Goal: Check status

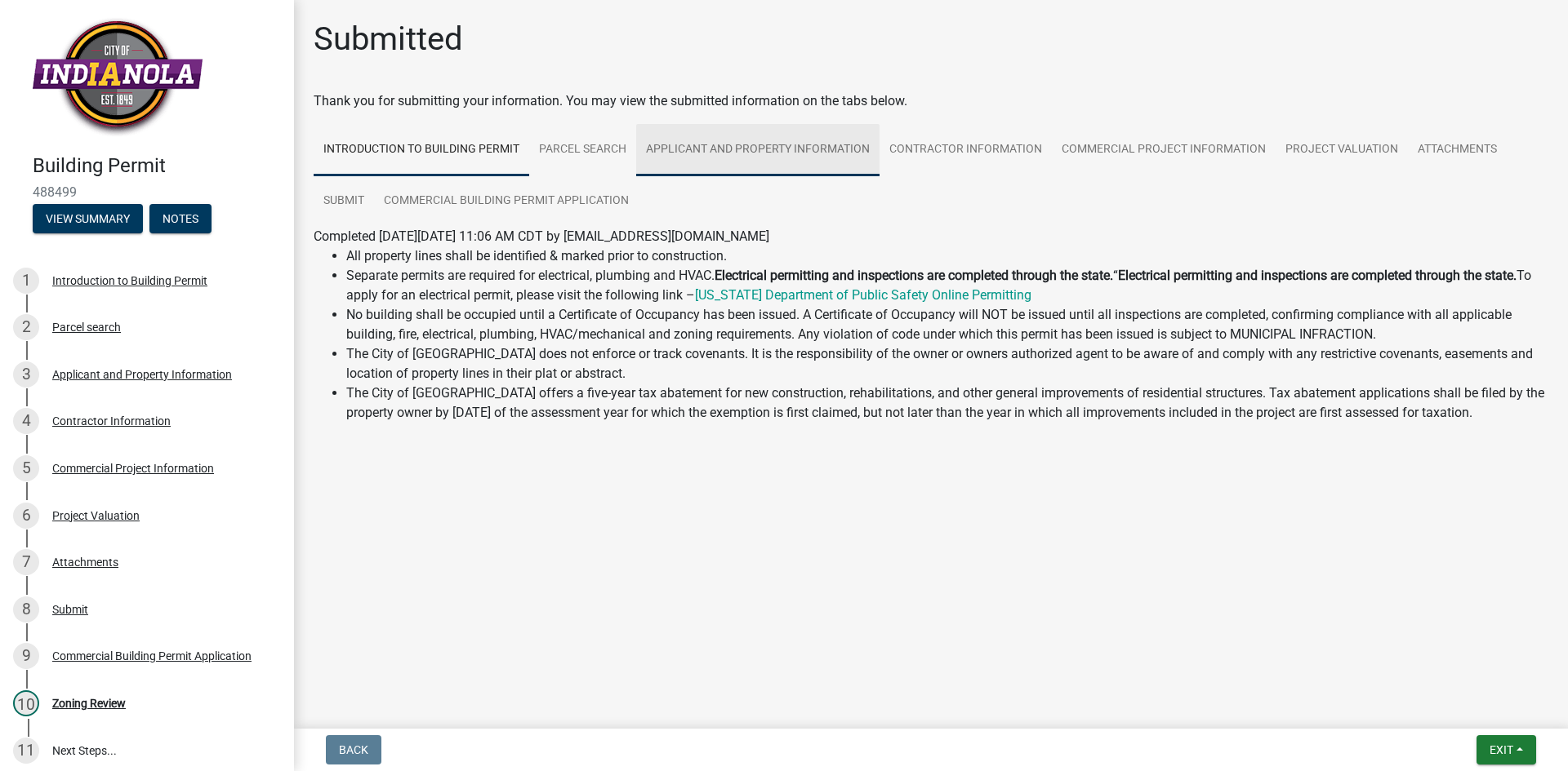
click at [769, 144] on link "Applicant and Property Information" at bounding box center [758, 150] width 244 height 52
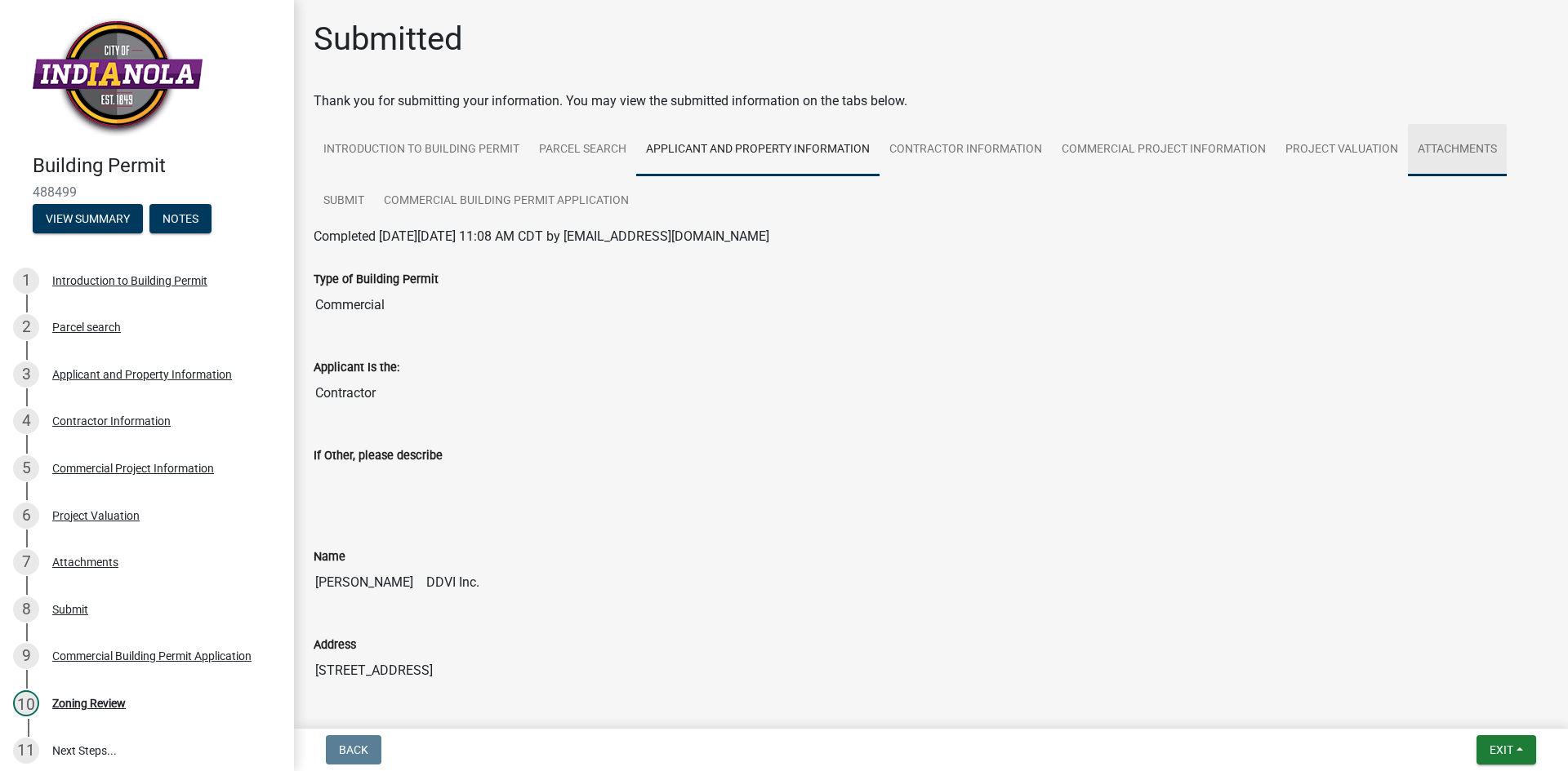
click at [1448, 151] on link "Attachments" at bounding box center [1457, 150] width 99 height 52
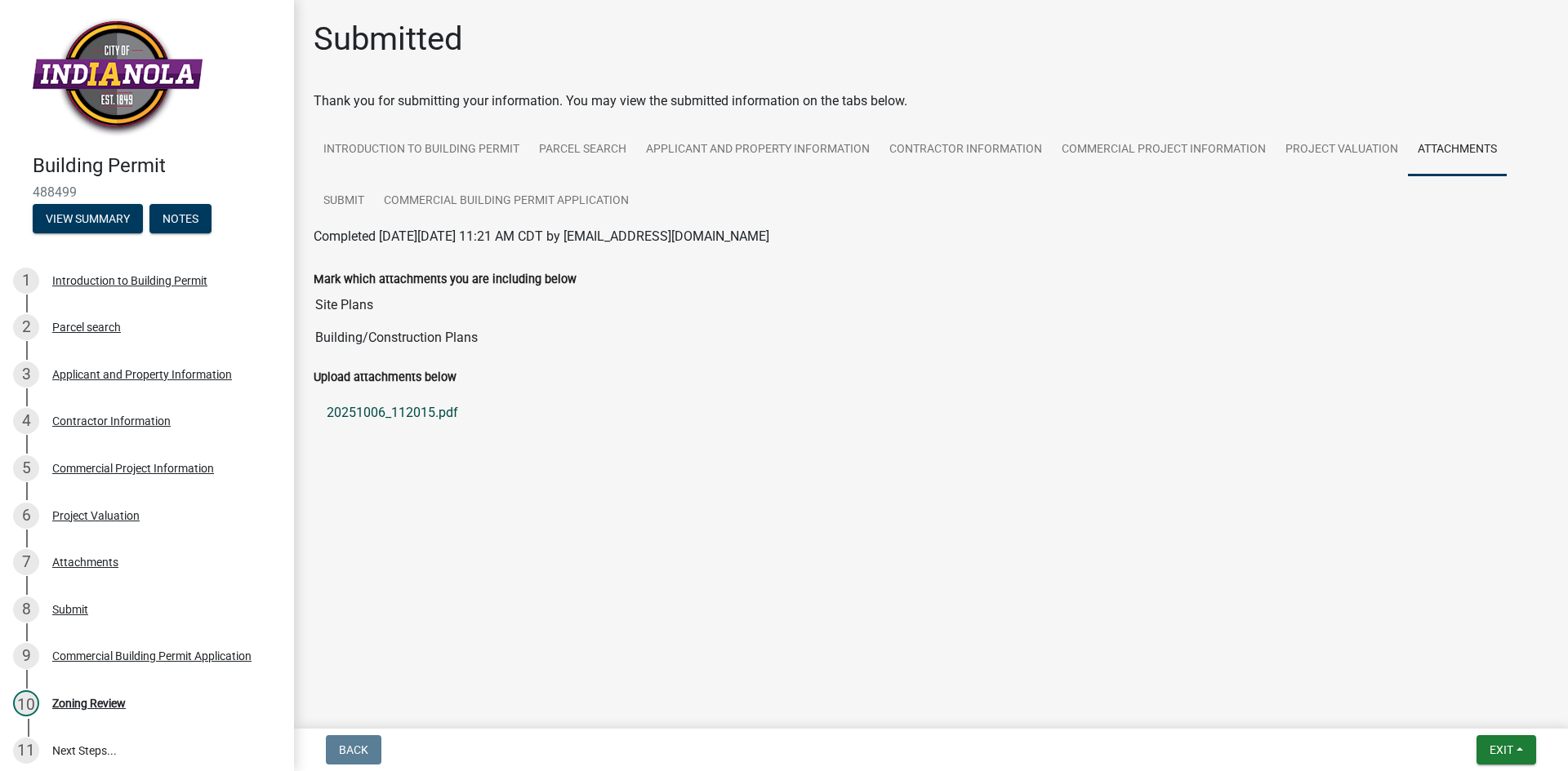
click at [409, 412] on link "20251006_112015.pdf" at bounding box center [930, 413] width 1234 height 40
click at [414, 142] on link "Introduction to Building Permit" at bounding box center [421, 150] width 216 height 52
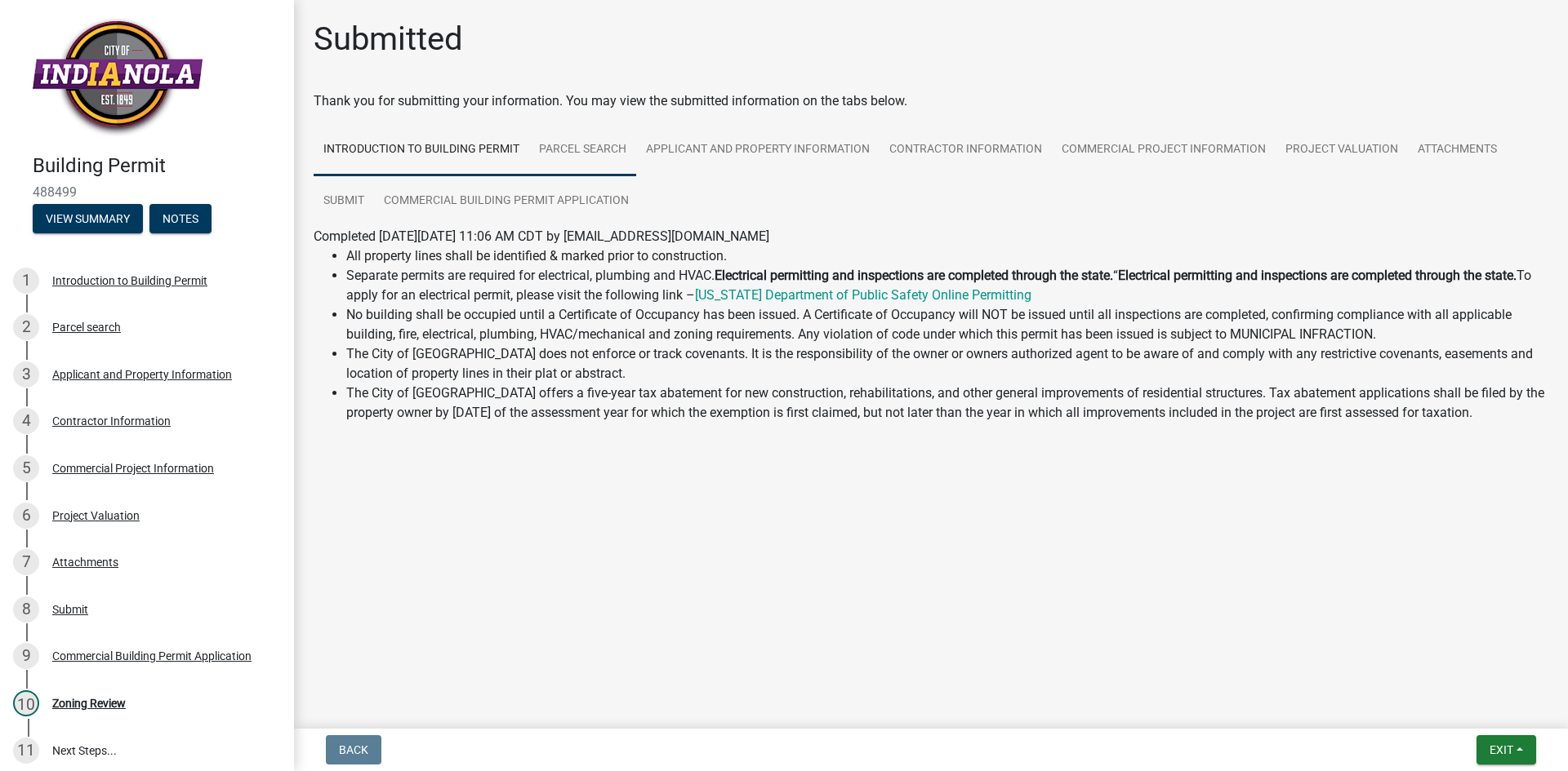
click at [595, 144] on link "Parcel search" at bounding box center [582, 150] width 107 height 52
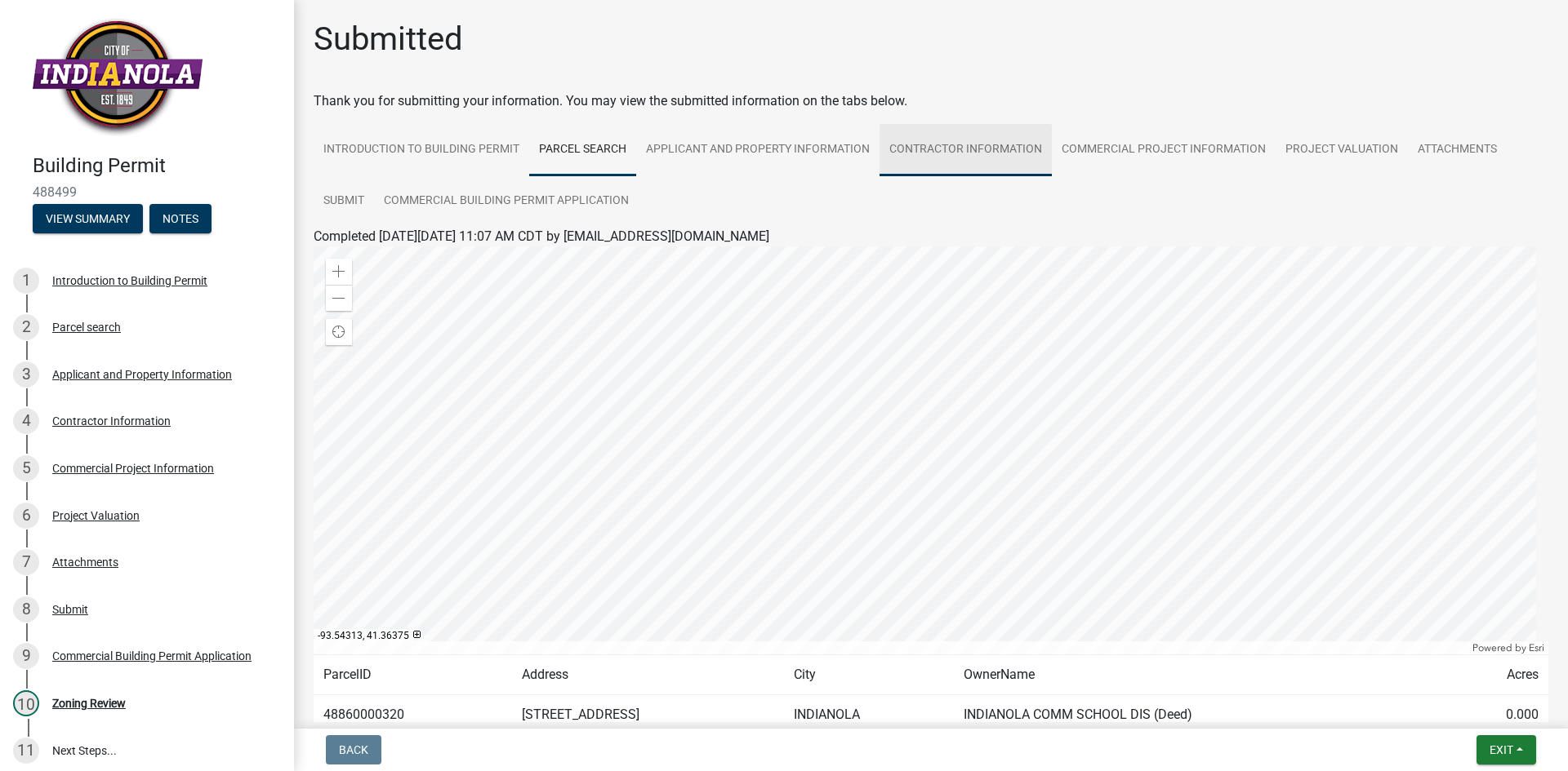
click at [1009, 158] on link "Contractor Information" at bounding box center [966, 150] width 172 height 52
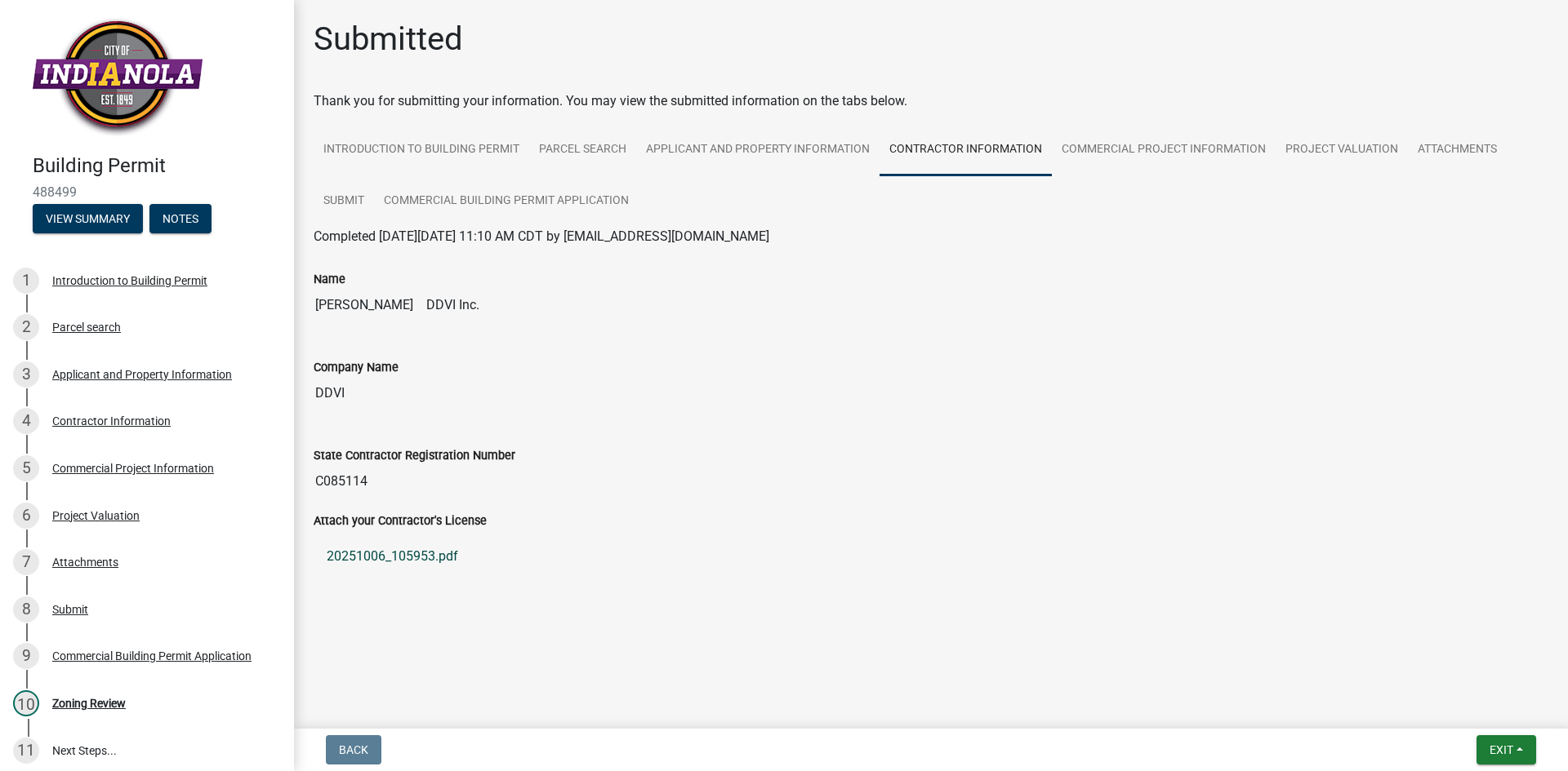
click at [405, 557] on link "20251006_105953.pdf" at bounding box center [930, 557] width 1234 height 40
click at [515, 194] on link "Commercial Building Permit Application" at bounding box center [507, 202] width 265 height 52
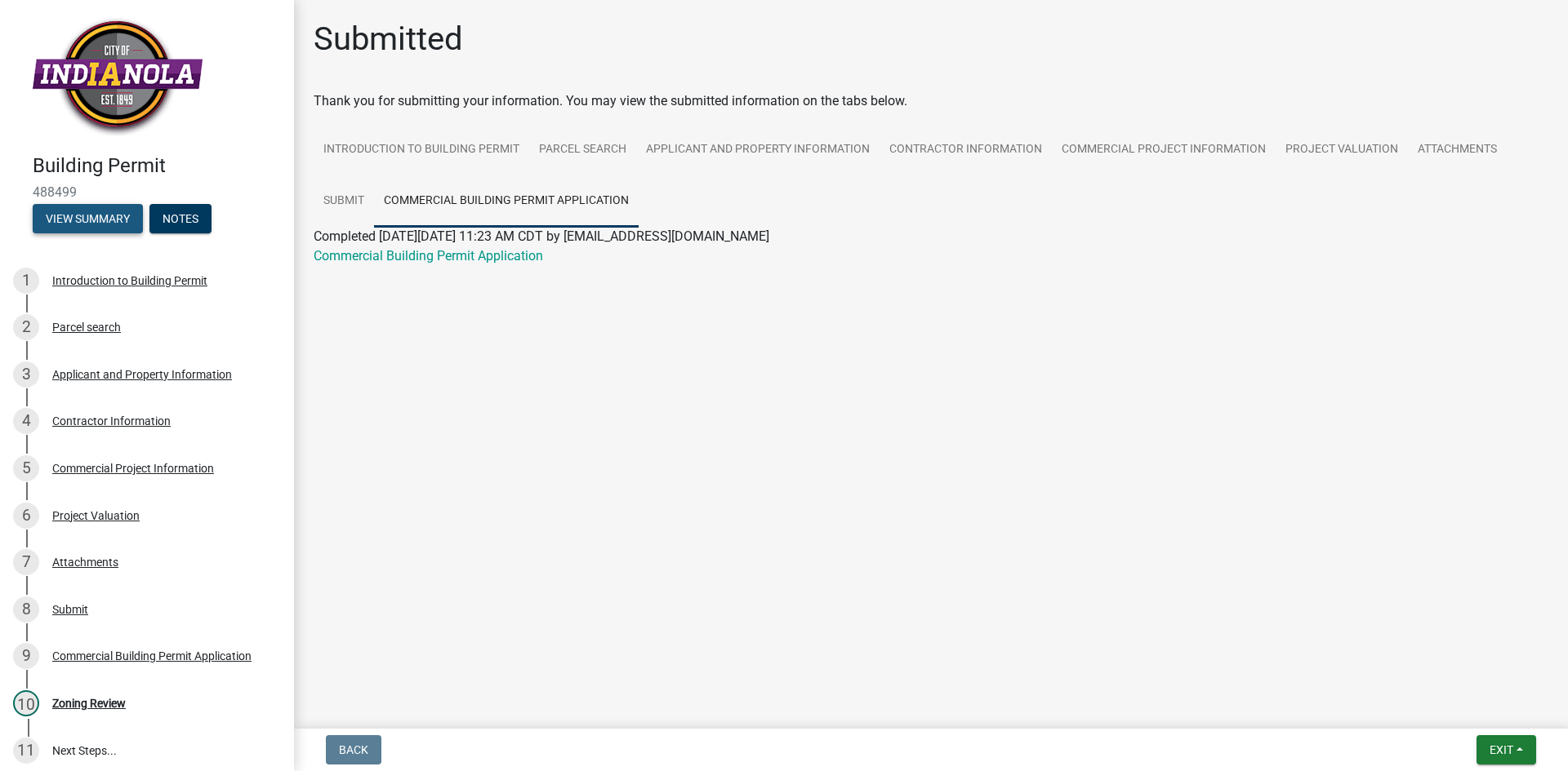
click at [73, 218] on button "View Summary" at bounding box center [88, 218] width 110 height 29
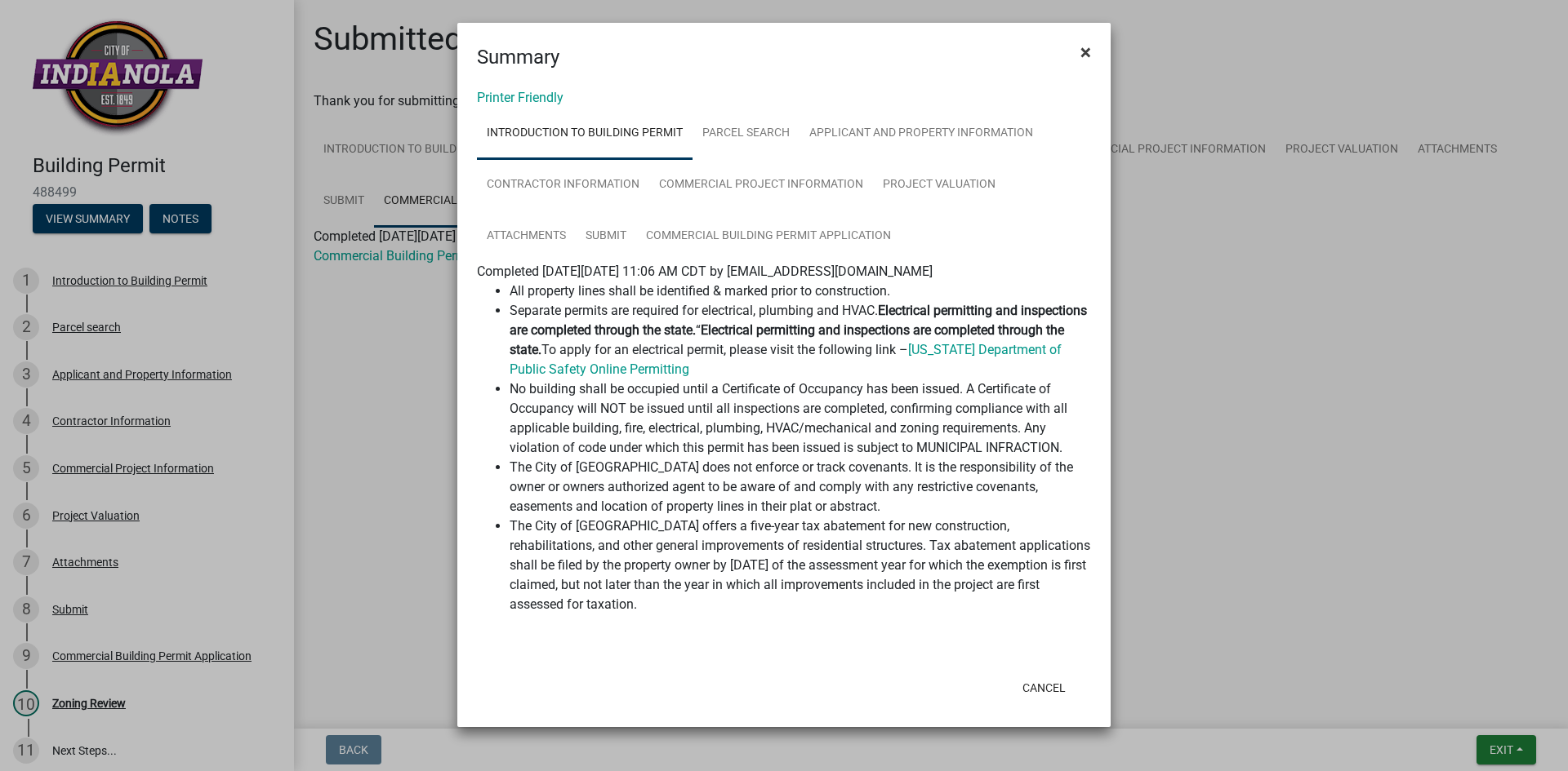
click at [1085, 62] on span "×" at bounding box center [1085, 52] width 11 height 23
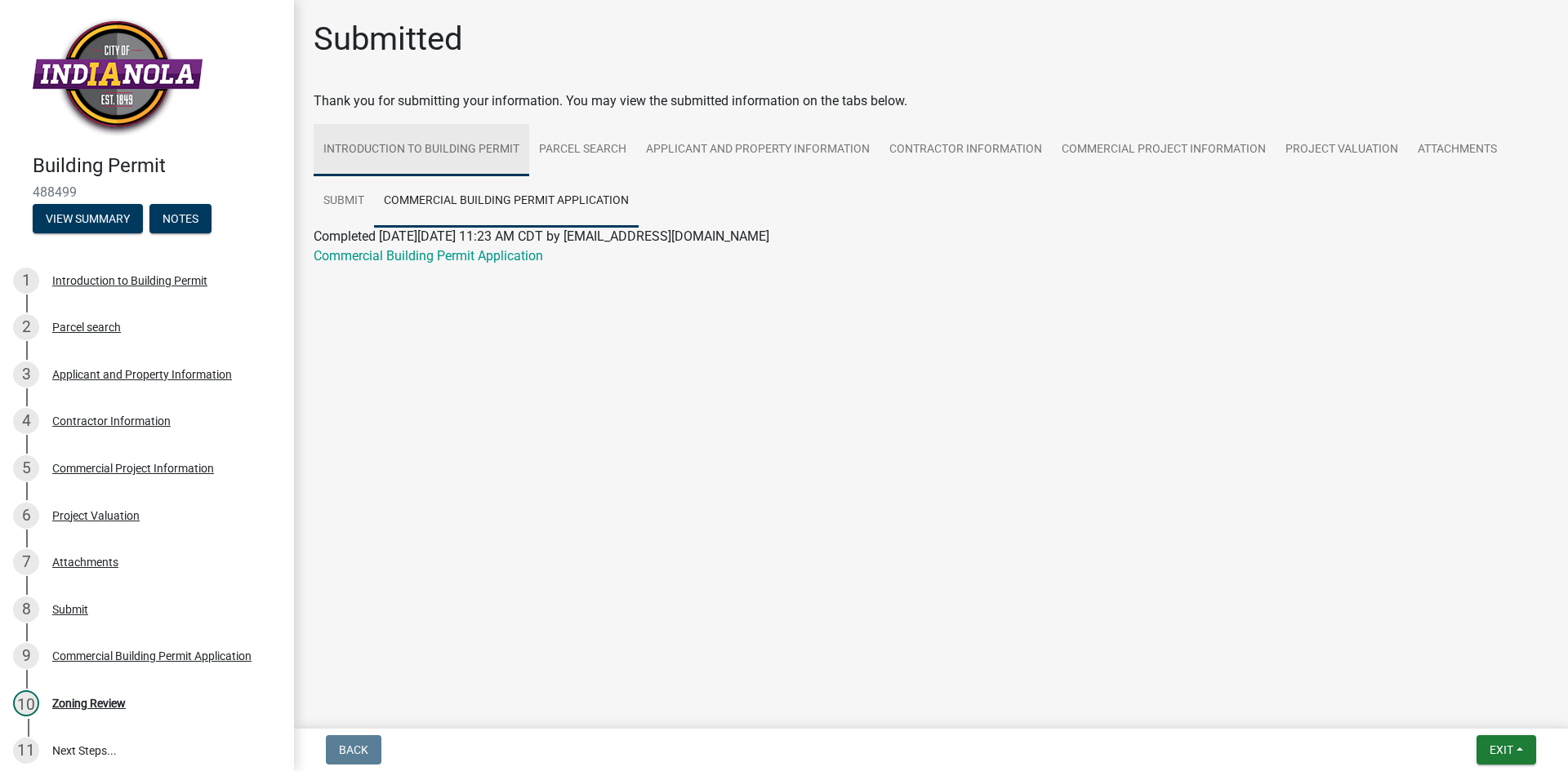
click at [482, 148] on link "Introduction to Building Permit" at bounding box center [421, 150] width 216 height 52
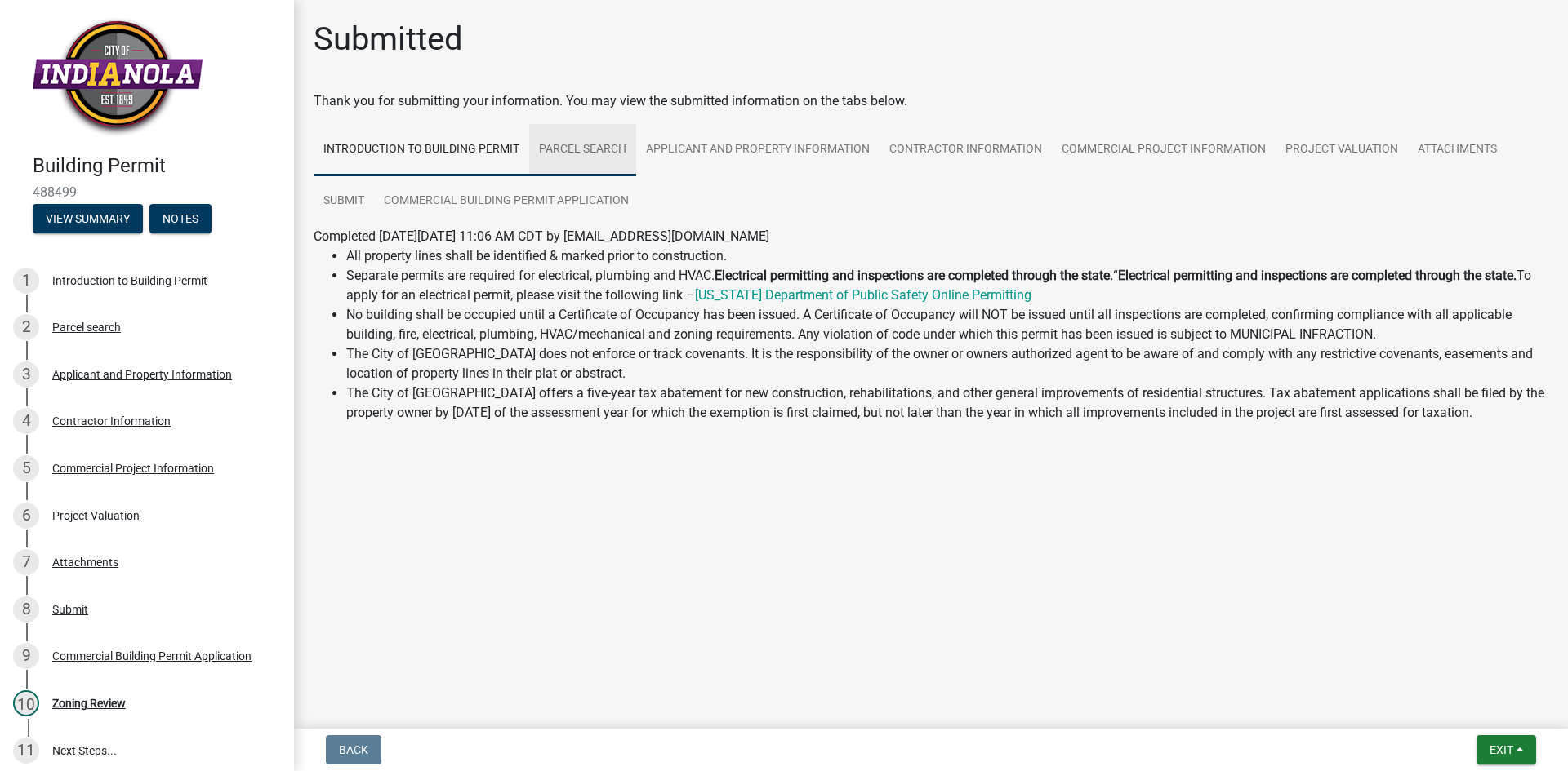
click at [589, 155] on link "Parcel search" at bounding box center [582, 150] width 107 height 52
